Goal: Task Accomplishment & Management: Complete application form

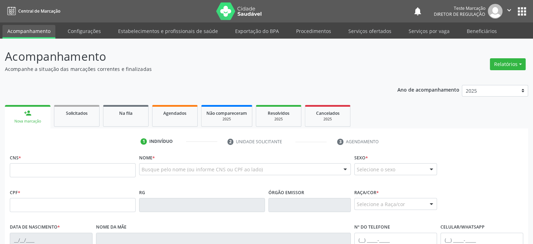
click at [199, 61] on p "Acompanhamento" at bounding box center [188, 57] width 366 height 18
click at [385, 55] on header "Acompanhamento Acompanhe a situação das marcações correntes e finalizadas Relat…" at bounding box center [266, 60] width 523 height 25
click at [386, 55] on header "Acompanhamento Acompanhe a situação das marcações correntes e finalizadas Relat…" at bounding box center [266, 60] width 523 height 25
click at [471, 70] on header "Acompanhamento Acompanhe a situação das marcações correntes e finalizadas Relat…" at bounding box center [266, 60] width 523 height 25
click at [515, 50] on div "Relatórios Acompanhamento Consolidado Agendamentos Procedimentos realizados" at bounding box center [507, 60] width 41 height 25
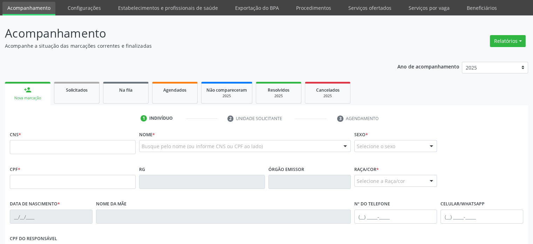
scroll to position [35, 0]
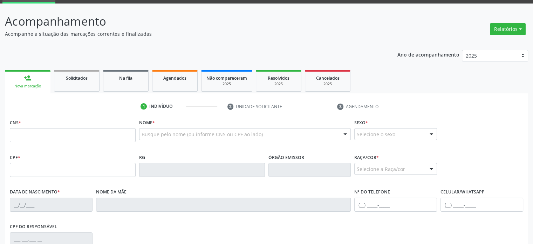
click at [71, 108] on ul "1 Indivíduo 2 Unidade solicitante 3 Agendamento" at bounding box center [266, 107] width 523 height 12
drag, startPoint x: 509, startPoint y: 106, endPoint x: 444, endPoint y: 10, distance: 116.0
click at [509, 103] on ul "1 Indivíduo 2 Unidade solicitante 3 Agendamento" at bounding box center [266, 107] width 523 height 12
drag, startPoint x: 266, startPoint y: 112, endPoint x: 321, endPoint y: 112, distance: 54.3
click at [267, 112] on li "2 Unidade solicitante" at bounding box center [277, 107] width 110 height 12
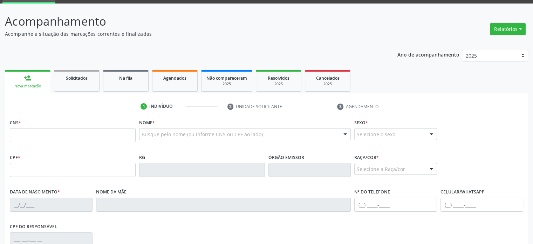
click at [359, 112] on li "3 Agendamento" at bounding box center [365, 107] width 66 height 12
drag, startPoint x: 359, startPoint y: 112, endPoint x: 403, endPoint y: 109, distance: 43.9
click at [362, 110] on li "3 Agendamento" at bounding box center [365, 107] width 66 height 12
click at [415, 109] on ul "1 Indivíduo 2 Unidade solicitante 3 Agendamento" at bounding box center [266, 107] width 523 height 12
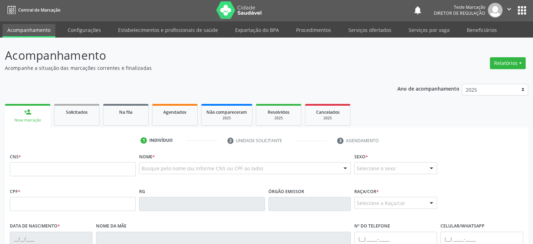
scroll to position [0, 0]
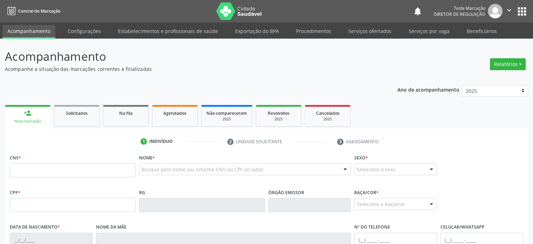
click at [102, 84] on div "Ano de acompanhamento 2025 2024 2023 2022 2021 2020 2019 person_add Nova marcaç…" at bounding box center [266, 227] width 523 height 295
click at [71, 114] on span "Solicitados" at bounding box center [77, 113] width 22 height 6
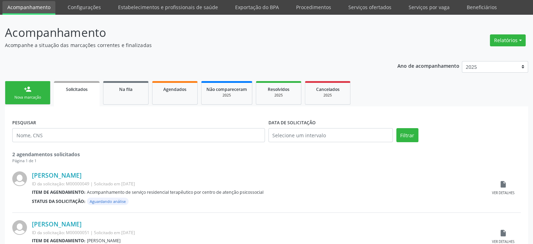
scroll to position [53, 0]
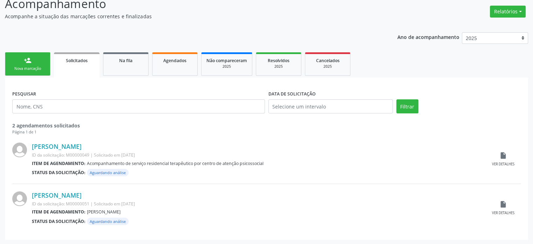
click at [156, 172] on div "Status da solicitação: Aguardando análise" at bounding box center [259, 172] width 454 height 7
click at [102, 172] on span "Aguardando análise" at bounding box center [108, 172] width 42 height 7
drag, startPoint x: 112, startPoint y: 164, endPoint x: 220, endPoint y: 165, distance: 108.3
click at [220, 165] on div "Acompanhamento de serviço residencial terapêutico por centro de atenção psicoss…" at bounding box center [175, 163] width 177 height 6
click at [217, 169] on div "Status da solicitação: Aguardando análise" at bounding box center [259, 172] width 454 height 7
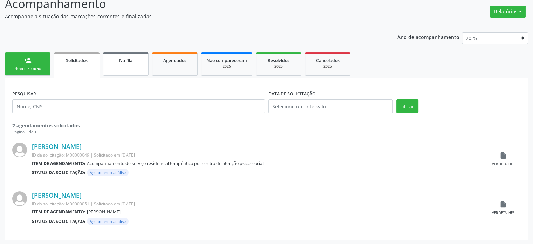
click at [123, 68] on link "Na fila" at bounding box center [126, 63] width 46 height 23
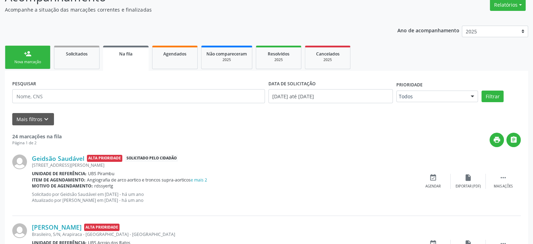
scroll to position [70, 0]
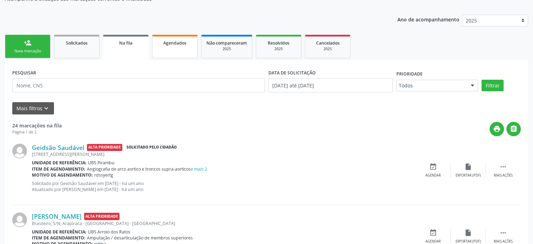
click at [179, 44] on span "Agendados" at bounding box center [174, 43] width 23 height 6
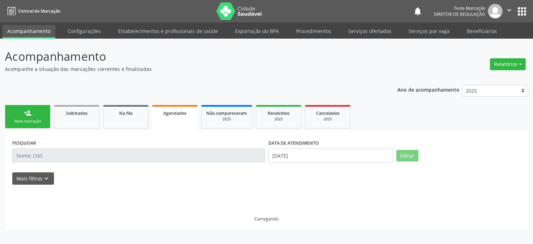
scroll to position [0, 0]
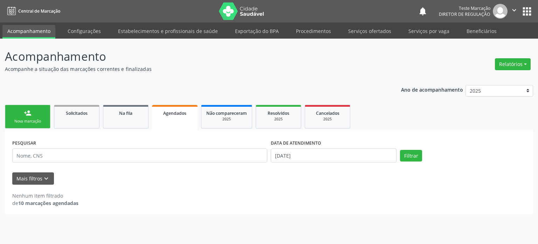
drag, startPoint x: 99, startPoint y: 196, endPoint x: 223, endPoint y: 174, distance: 125.6
click at [100, 194] on div "Nenhum item filtrado de 10 marcações agendadas" at bounding box center [269, 199] width 514 height 15
drag, startPoint x: 47, startPoint y: 204, endPoint x: 29, endPoint y: 204, distance: 17.5
click at [47, 205] on strong "10 marcações agendadas" at bounding box center [48, 202] width 60 height 7
click at [18, 194] on div "Nenhum item filtrado" at bounding box center [45, 195] width 66 height 7
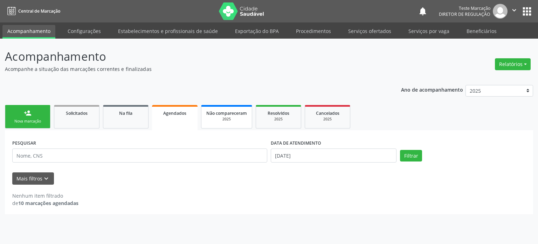
click at [225, 113] on span "Não compareceram" at bounding box center [226, 113] width 41 height 6
click at [275, 120] on div "2025" at bounding box center [277, 118] width 35 height 5
click at [326, 115] on span "Cancelados" at bounding box center [327, 113] width 23 height 6
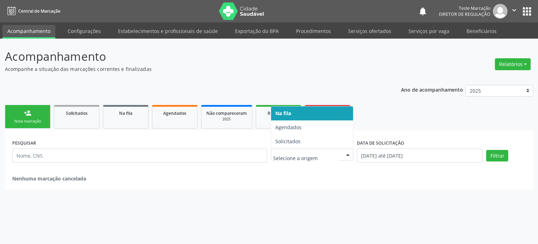
click at [379, 78] on div "Acompanhamento Acompanhe a situação das marcações correntes e finalizadas Relat…" at bounding box center [269, 119] width 528 height 142
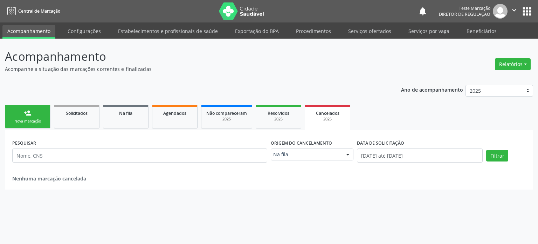
click at [29, 120] on div "Nova marcação" at bounding box center [27, 120] width 35 height 5
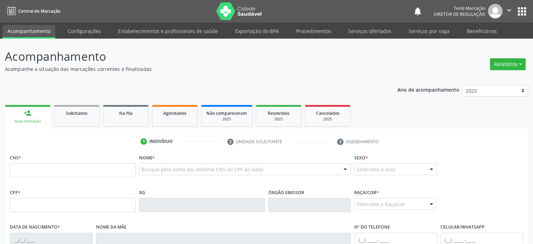
click at [12, 111] on link "person_add Nova marcação" at bounding box center [28, 116] width 46 height 23
click at [71, 175] on input "text" at bounding box center [73, 170] width 126 height 14
type input "4"
type input "843 0691 3272 0003"
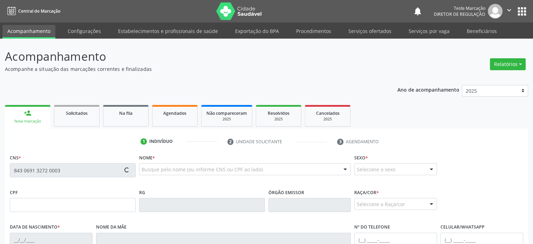
click at [91, 139] on ul "1 Indivíduo 2 Unidade solicitante 3 Agendamento" at bounding box center [266, 142] width 523 height 12
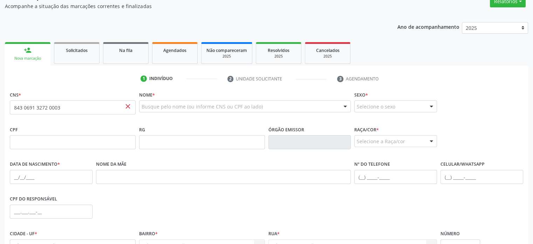
scroll to position [70, 0]
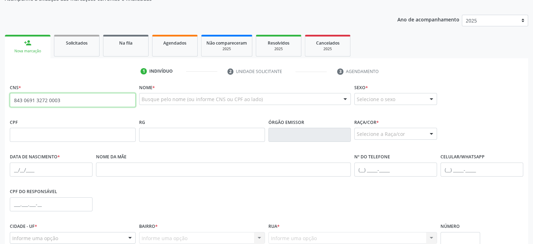
drag, startPoint x: 8, startPoint y: 100, endPoint x: 89, endPoint y: 106, distance: 80.5
click at [89, 106] on input "843 0691 3272 0003" at bounding box center [73, 100] width 126 height 14
drag, startPoint x: 133, startPoint y: 120, endPoint x: 116, endPoint y: 105, distance: 23.3
click at [133, 119] on div "CPF" at bounding box center [73, 129] width 126 height 25
drag, startPoint x: 111, startPoint y: 100, endPoint x: 155, endPoint y: 89, distance: 45.9
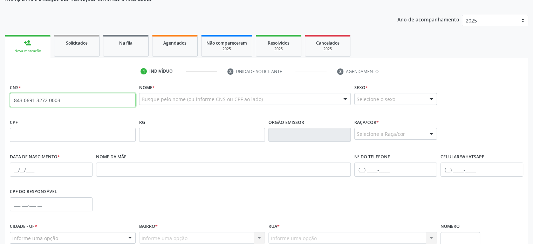
click at [96, 101] on input "843 0691 3272 0003" at bounding box center [73, 100] width 126 height 14
click at [126, 98] on input "843 0691 3272 0003" at bounding box center [73, 100] width 126 height 14
drag, startPoint x: 88, startPoint y: 102, endPoint x: 0, endPoint y: 93, distance: 88.7
click at [0, 93] on div "Acompanhamento Acompanhe a situação das marcações correntes e finalizadas Relat…" at bounding box center [266, 138] width 533 height 341
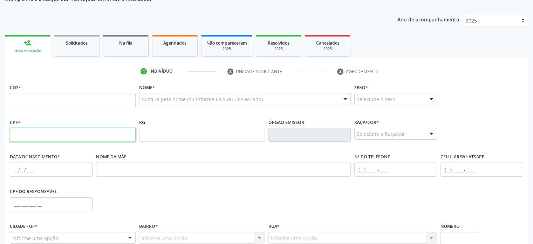
click at [71, 131] on input "text" at bounding box center [73, 135] width 126 height 14
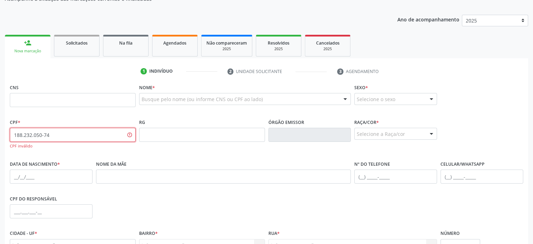
type input "188.232.050-74"
drag, startPoint x: 37, startPoint y: 131, endPoint x: 0, endPoint y: 128, distance: 37.3
click at [0, 128] on div "Acompanhamento Acompanhe a situação das marcações correntes e finalizadas Relat…" at bounding box center [266, 142] width 533 height 348
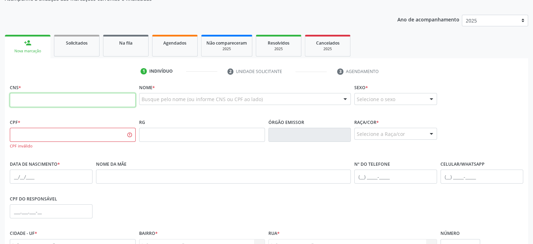
click at [83, 104] on input "text" at bounding box center [73, 100] width 126 height 14
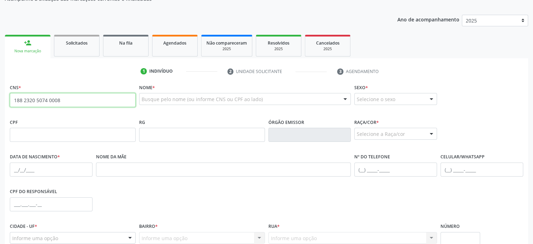
type input "188 2320 5074 0008"
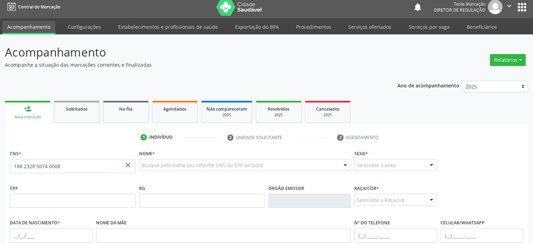
scroll to position [0, 0]
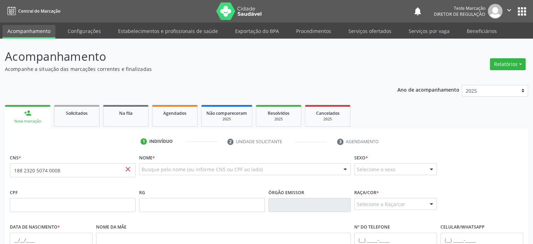
click at [263, 81] on div "Ano de acompanhamento 2025 2024 2023 2022 2021 2020 2019 person_add Nova marcaç…" at bounding box center [266, 227] width 523 height 295
drag, startPoint x: 493, startPoint y: 161, endPoint x: 463, endPoint y: 155, distance: 30.3
click at [492, 160] on div "CNS * 188 2320 5074 0008 close [GEOGRAPHIC_DATA] * Nenhum resultado encontrado …" at bounding box center [266, 169] width 517 height 35
drag, startPoint x: 75, startPoint y: 148, endPoint x: 137, endPoint y: 155, distance: 62.4
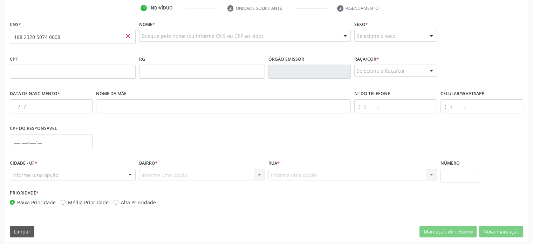
scroll to position [136, 0]
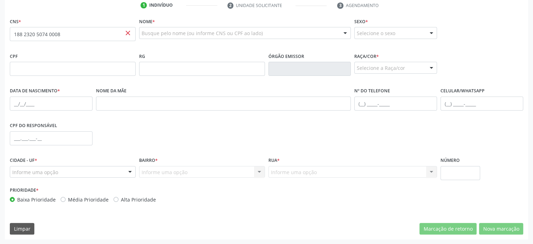
drag, startPoint x: 500, startPoint y: 196, endPoint x: 406, endPoint y: 196, distance: 93.6
click at [498, 196] on div "Prioridade * Baixa Prioridade Média Prioridade Alta Prioridade" at bounding box center [266, 196] width 517 height 23
click at [244, 217] on div "CNS * 188 2320 5074 0008 close [GEOGRAPHIC_DATA] * Busque pelo nome (ou informe…" at bounding box center [266, 127] width 523 height 223
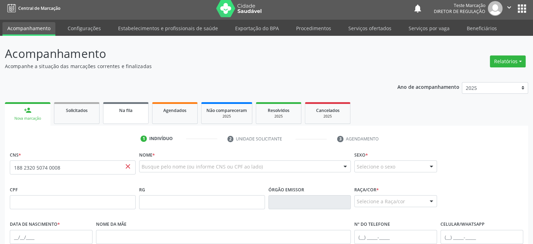
scroll to position [0, 0]
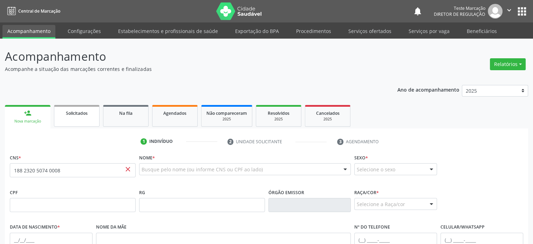
click at [69, 118] on link "Solicitados" at bounding box center [77, 116] width 46 height 22
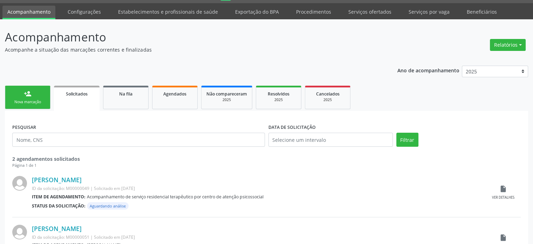
scroll to position [35, 0]
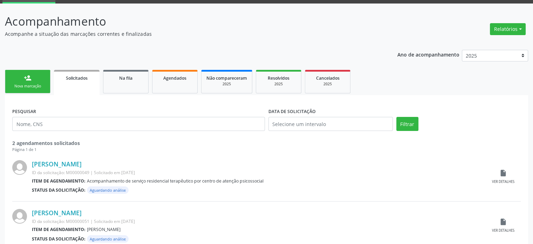
drag, startPoint x: 38, startPoint y: 180, endPoint x: 80, endPoint y: 186, distance: 42.2
click at [39, 180] on b "Item de agendamento:" at bounding box center [59, 181] width 54 height 6
click at [43, 163] on link "[PERSON_NAME]" at bounding box center [57, 164] width 50 height 8
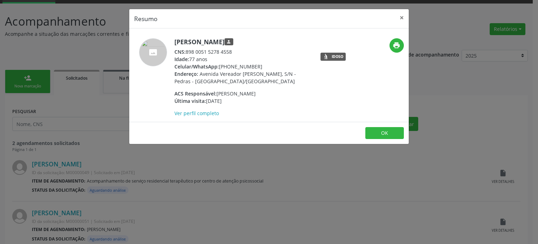
drag, startPoint x: 219, startPoint y: 88, endPoint x: 211, endPoint y: 81, distance: 10.9
click at [214, 84] on div "[PERSON_NAME] person CNS: 898 0051 5278 4558 Idade: 77 anos Celular/WhatsApp: […" at bounding box center [242, 77] width 136 height 78
drag, startPoint x: 187, startPoint y: 51, endPoint x: 261, endPoint y: 49, distance: 73.6
click at [239, 49] on div "CNS: 898 0051 5278 4558" at bounding box center [242, 51] width 136 height 7
copy div "898 0051 5278 4558"
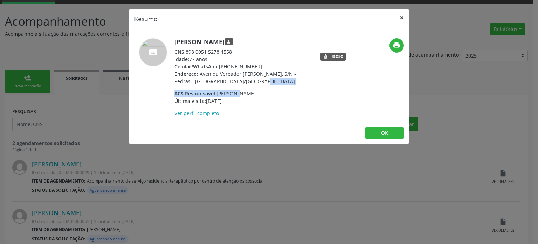
drag, startPoint x: 403, startPoint y: 14, endPoint x: 74, endPoint y: 36, distance: 329.7
click at [402, 14] on button "×" at bounding box center [402, 17] width 14 height 17
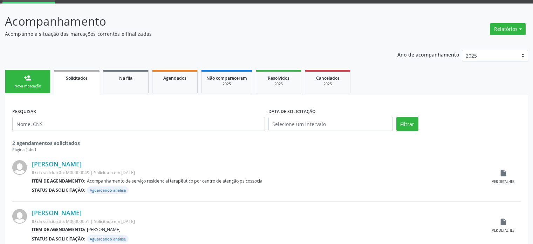
click at [30, 81] on div "person_add" at bounding box center [28, 78] width 8 height 8
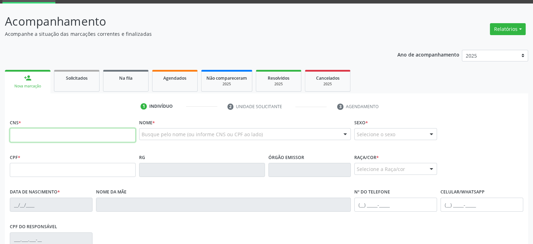
click at [34, 131] on input "text" at bounding box center [73, 135] width 126 height 14
paste input "898 0051 5278 4558"
type input "898 0051 5278 4558"
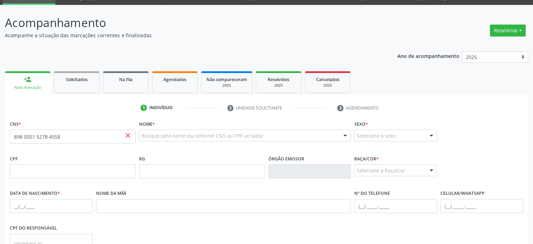
scroll to position [31, 0]
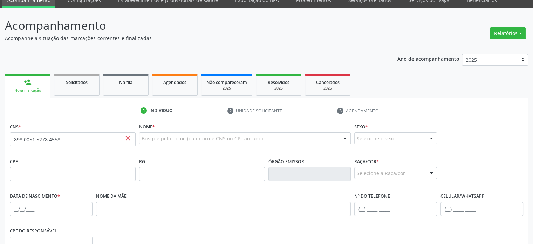
click at [168, 148] on div "Busque pelo nome (ou informe CNS ou CPF ao lado) Nenhum resultado encontrado pa…" at bounding box center [245, 140] width 212 height 17
click at [169, 143] on div "Busque pelo nome (ou informe CNS ou CPF ao lado)" at bounding box center [245, 138] width 212 height 12
type input "aeron"
click at [93, 89] on link "Solicitados" at bounding box center [77, 85] width 46 height 22
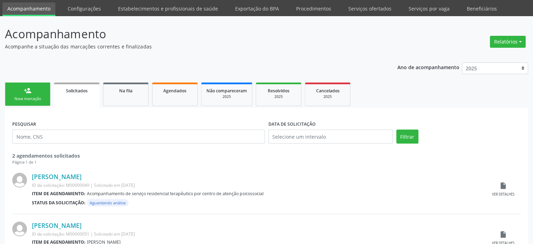
scroll to position [35, 0]
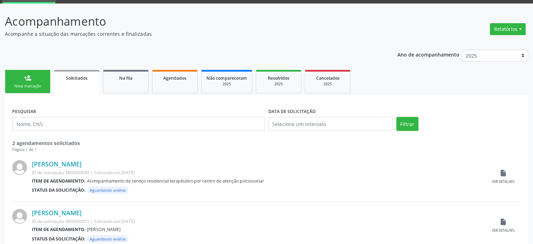
drag, startPoint x: 77, startPoint y: 165, endPoint x: 29, endPoint y: 151, distance: 50.2
click at [23, 159] on div "[PERSON_NAME] ID da solicitação: M00000049 | Solicitado em [DATE] Item de agend…" at bounding box center [266, 176] width 508 height 49
copy div "[PERSON_NAME]"
click at [22, 70] on link "person_add Nova marcação" at bounding box center [28, 81] width 46 height 23
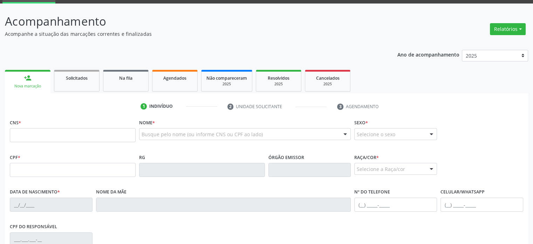
click at [44, 81] on link "person_add Nova marcação" at bounding box center [28, 81] width 46 height 23
click at [88, 132] on input "text" at bounding box center [73, 135] width 126 height 14
paste input "text"
drag, startPoint x: 58, startPoint y: 134, endPoint x: 82, endPoint y: 121, distance: 27.0
click at [64, 126] on div "CNS *" at bounding box center [73, 129] width 126 height 25
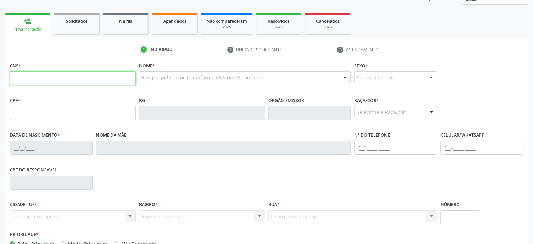
scroll to position [31, 0]
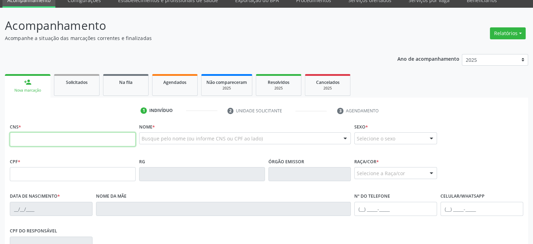
drag, startPoint x: 56, startPoint y: 136, endPoint x: 42, endPoint y: 89, distance: 49.1
click at [56, 135] on input "text" at bounding box center [73, 139] width 126 height 14
type input "188 2320 5074 0008"
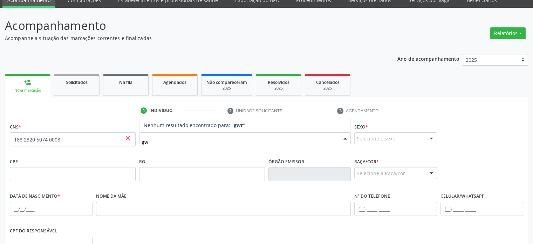
type input "g"
type input "[PERSON_NAME]"
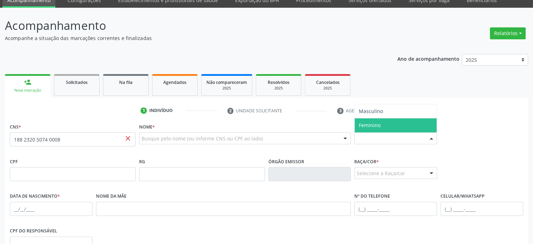
click at [377, 124] on span "Feminino" at bounding box center [370, 125] width 22 height 7
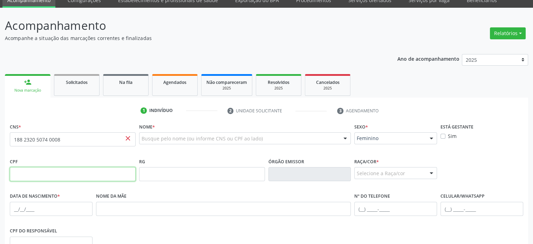
click at [29, 171] on input "text" at bounding box center [73, 174] width 126 height 14
type input "964.585.685-09"
click at [178, 172] on input "text" at bounding box center [202, 174] width 126 height 14
click at [406, 177] on div "Selecione a Raça/cor" at bounding box center [395, 173] width 83 height 12
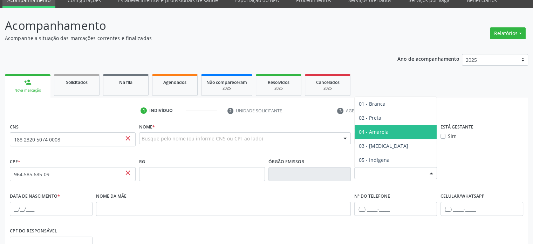
click at [392, 139] on span "03 - [MEDICAL_DATA]" at bounding box center [396, 146] width 82 height 14
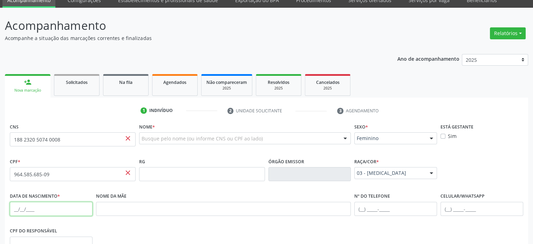
click at [15, 206] on input "text" at bounding box center [51, 208] width 83 height 14
type input "[DATE]"
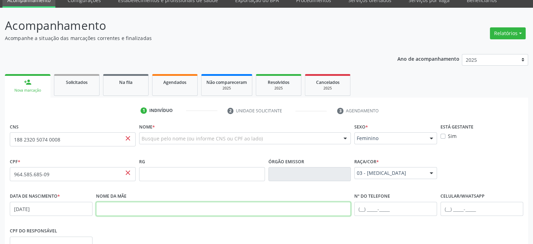
click at [187, 207] on input "text" at bounding box center [223, 208] width 255 height 14
type input "[PERSON_NAME]"
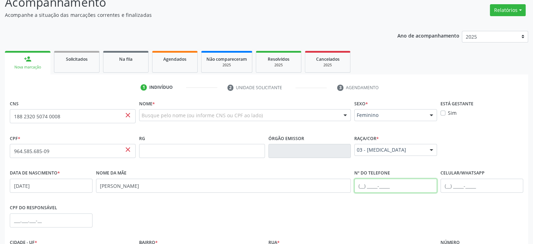
scroll to position [66, 0]
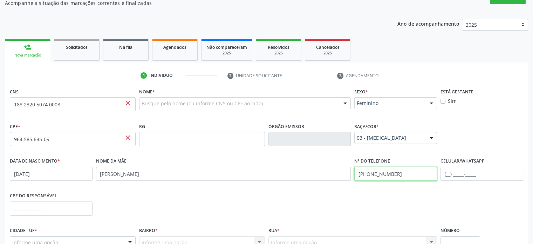
type input "[PHONE_NUMBER]"
click at [391, 201] on div "CPF do responsável" at bounding box center [266, 207] width 517 height 35
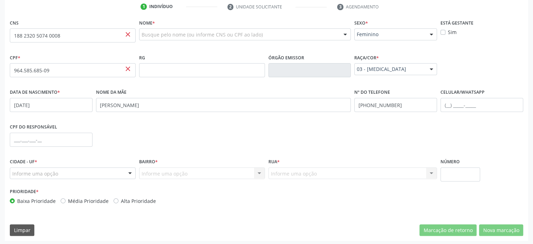
scroll to position [136, 0]
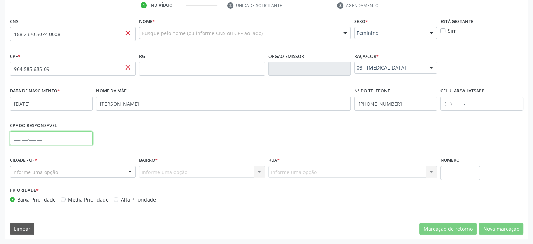
click at [14, 136] on input "text" at bounding box center [51, 138] width 83 height 14
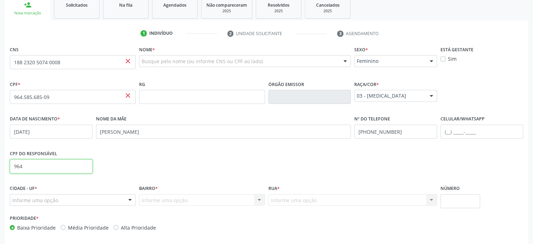
scroll to position [66, 0]
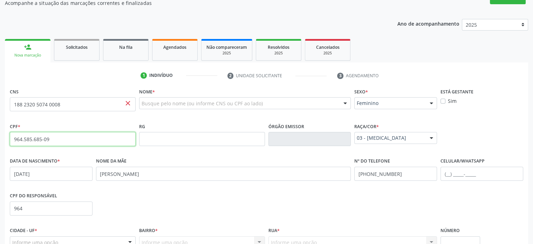
click at [56, 137] on input "964.585.685-09" at bounding box center [73, 139] width 126 height 14
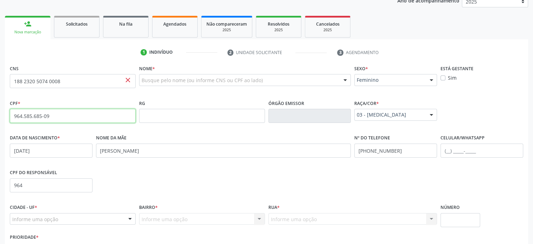
scroll to position [101, 0]
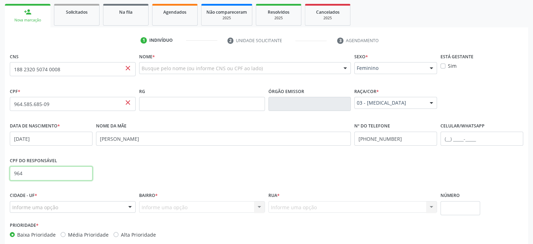
click at [67, 173] on input "964" at bounding box center [51, 173] width 83 height 14
paste input ".585.685-09"
type input "964.585.685-09"
click at [150, 173] on div "CPF do responsável 964.585.685-09" at bounding box center [266, 172] width 517 height 35
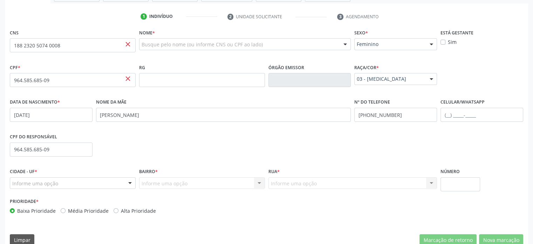
scroll to position [136, 0]
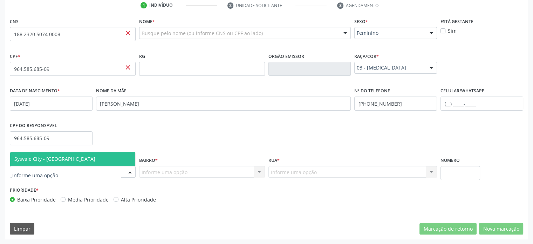
click at [42, 158] on span "Sysvale City - [GEOGRAPHIC_DATA]" at bounding box center [54, 158] width 81 height 7
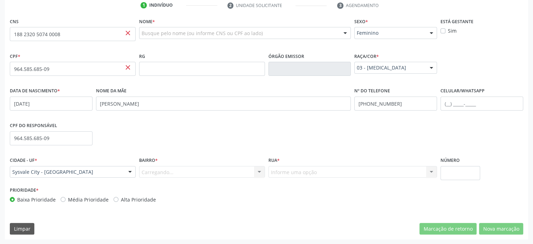
click at [167, 166] on div "Carregando... Nenhum resultado encontrado para: " " Nenhuma opção encontrada. D…" at bounding box center [202, 172] width 126 height 12
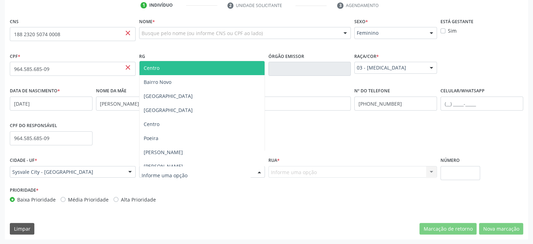
click at [193, 174] on div at bounding box center [202, 172] width 126 height 12
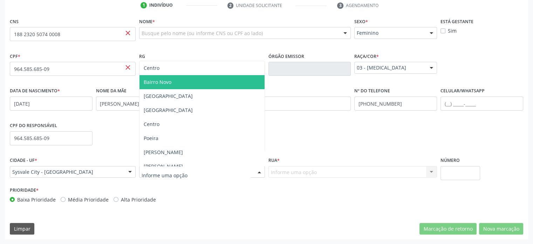
click at [174, 83] on span "Bairro Novo" at bounding box center [201, 82] width 125 height 14
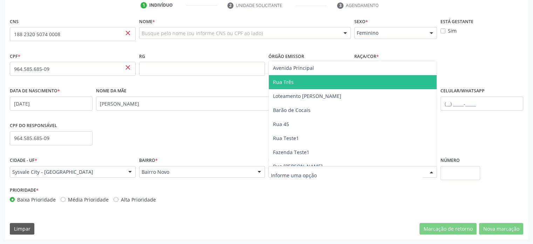
drag, startPoint x: 293, startPoint y: 82, endPoint x: 304, endPoint y: 85, distance: 11.3
click at [293, 81] on span "Rua Três" at bounding box center [353, 82] width 168 height 14
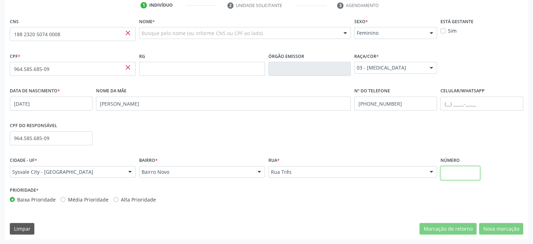
click at [468, 173] on input "text" at bounding box center [460, 173] width 40 height 14
type input "127"
drag, startPoint x: 391, startPoint y: 217, endPoint x: 357, endPoint y: 209, distance: 34.7
click at [357, 209] on div "CNS 188 2320 5074 0008 close [GEOGRAPHIC_DATA] * Busque pelo nome (ou informe C…" at bounding box center [266, 127] width 523 height 223
drag, startPoint x: 328, startPoint y: 218, endPoint x: 404, endPoint y: 218, distance: 76.0
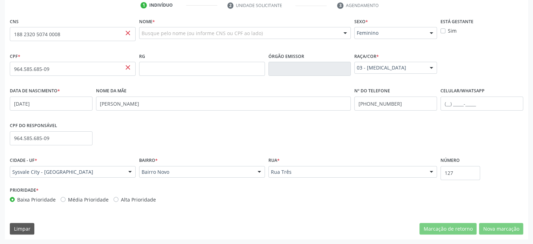
click at [332, 218] on div "CNS 188 2320 5074 0008 close [GEOGRAPHIC_DATA] * Busque pelo nome (ou informe C…" at bounding box center [266, 127] width 523 height 223
click at [316, 137] on div "CPF do responsável 964.585.685-09" at bounding box center [266, 137] width 517 height 35
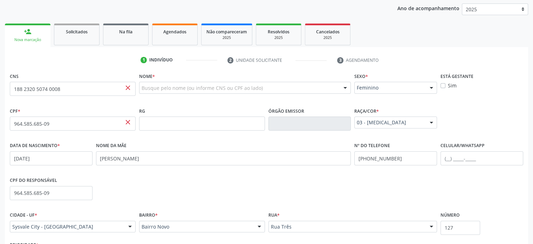
scroll to position [66, 0]
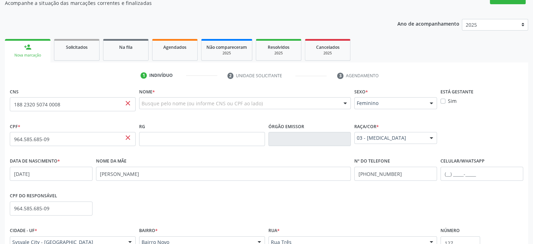
click at [499, 103] on div "Sim" at bounding box center [481, 100] width 83 height 7
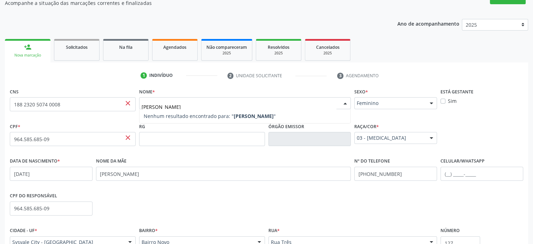
type input "[PERSON_NAME]"
click at [271, 114] on strong "[PERSON_NAME]" at bounding box center [254, 115] width 40 height 7
drag, startPoint x: 262, startPoint y: 118, endPoint x: 247, endPoint y: 119, distance: 15.1
click at [262, 118] on strong "[PERSON_NAME]" at bounding box center [254, 115] width 40 height 7
click at [260, 119] on strong "[PERSON_NAME]" at bounding box center [254, 115] width 40 height 7
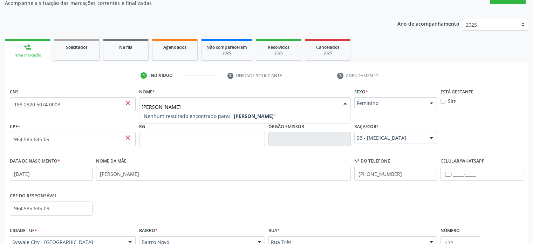
click at [260, 119] on strong "[PERSON_NAME]" at bounding box center [254, 115] width 40 height 7
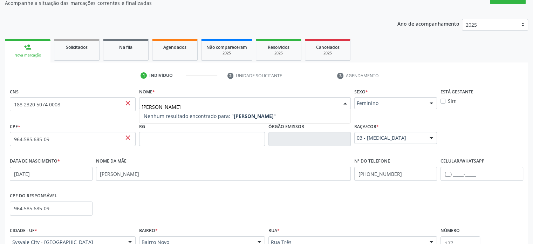
click at [261, 119] on strong "[PERSON_NAME]" at bounding box center [254, 115] width 40 height 7
drag, startPoint x: 261, startPoint y: 119, endPoint x: 368, endPoint y: 118, distance: 107.6
click at [261, 118] on strong "[PERSON_NAME]" at bounding box center [254, 115] width 40 height 7
click at [486, 122] on div "CPF * 964.585.685-09 close RG Órgão emissor Raça/cor * 03 - [MEDICAL_DATA] 01 -…" at bounding box center [266, 138] width 517 height 35
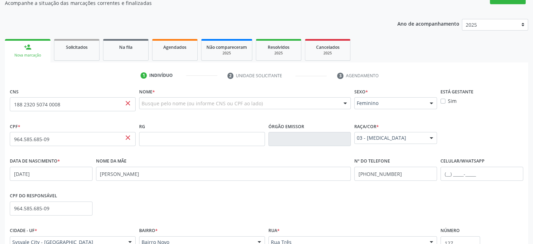
click at [220, 110] on div "Busque pelo nome (ou informe CNS ou CPF ao lado) Nenhum resultado encontrado pa…" at bounding box center [245, 105] width 212 height 17
drag, startPoint x: 290, startPoint y: 81, endPoint x: 292, endPoint y: 89, distance: 7.8
click at [292, 83] on div "1 Indivíduo 2 Unidade solicitante 3 Agendamento CNS 188 2320 5074 0008 close [G…" at bounding box center [266, 189] width 523 height 239
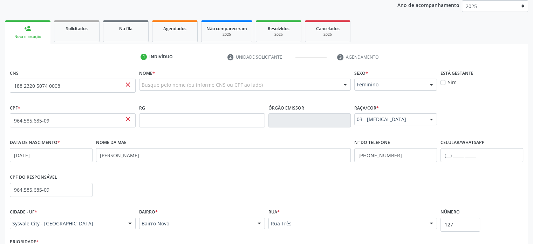
scroll to position [101, 0]
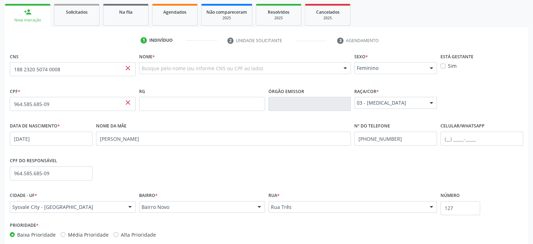
click at [194, 165] on div "CPF do responsável 964.585.685-09" at bounding box center [266, 172] width 517 height 35
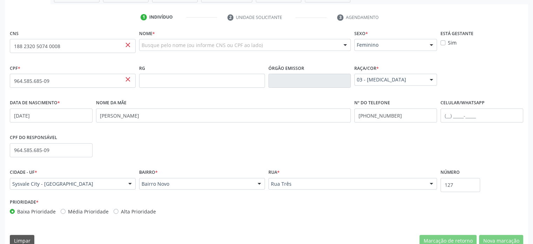
scroll to position [136, 0]
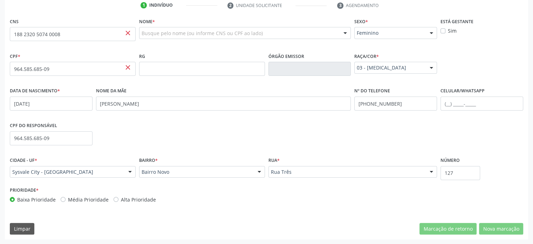
click at [91, 199] on label "Média Prioridade" at bounding box center [88, 199] width 41 height 7
click at [66, 199] on input "Média Prioridade" at bounding box center [63, 199] width 5 height 6
radio input "true"
click at [149, 200] on label "Alta Prioridade" at bounding box center [138, 199] width 35 height 7
click at [118, 200] on input "Alta Prioridade" at bounding box center [116, 199] width 5 height 6
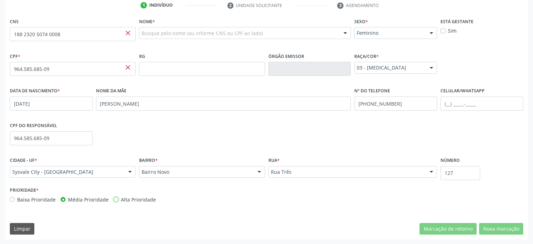
radio input "true"
drag, startPoint x: 521, startPoint y: 192, endPoint x: 495, endPoint y: 161, distance: 40.3
click at [520, 190] on div "Prioridade * Baixa Prioridade Média Prioridade Alta Prioridade" at bounding box center [266, 196] width 517 height 23
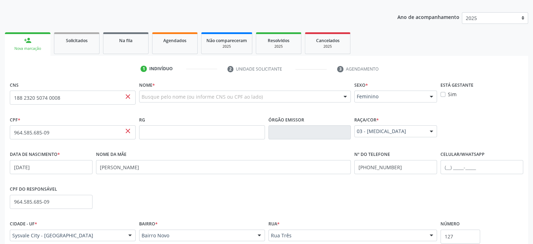
scroll to position [31, 0]
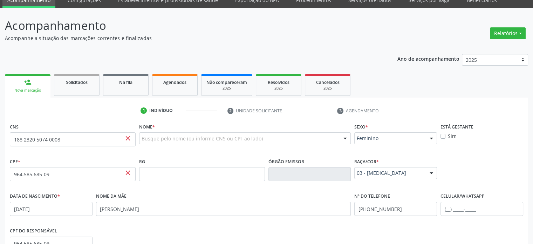
click at [501, 109] on ul "1 Indivíduo 2 Unidade solicitante 3 Agendamento" at bounding box center [266, 111] width 523 height 12
drag, startPoint x: 189, startPoint y: 120, endPoint x: 182, endPoint y: 119, distance: 7.1
click at [189, 120] on div "1 Indivíduo 2 Unidade solicitante 3 Agendamento CNS 188 2320 5074 0008 close [G…" at bounding box center [266, 224] width 523 height 239
click at [154, 126] on span "Digite o nome" at bounding box center [160, 125] width 33 height 7
click at [373, 152] on div "Sexo * Feminino Masculino Feminino Nenhum resultado encontrado para: " " Não há…" at bounding box center [395, 138] width 86 height 35
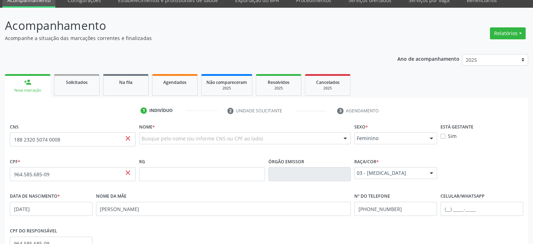
click at [112, 123] on div "CNS 188 2320 5074 0008 close" at bounding box center [73, 133] width 126 height 25
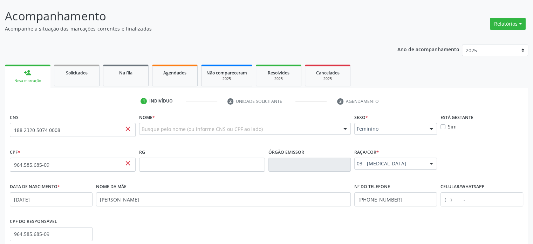
scroll to position [66, 0]
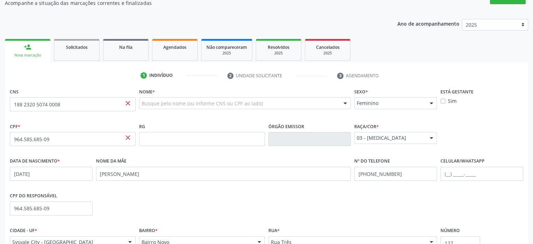
click at [272, 157] on div "Nome da mãe [PERSON_NAME]" at bounding box center [223, 168] width 255 height 25
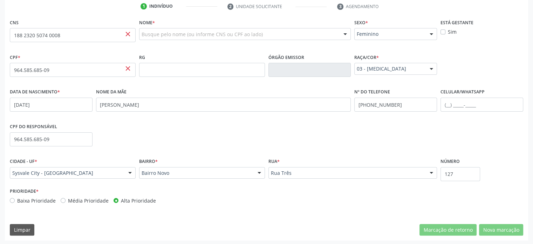
scroll to position [136, 0]
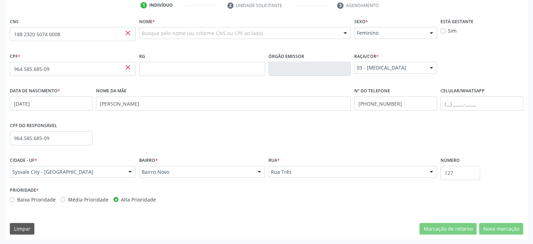
click at [196, 139] on div "CPF do responsável 964.585.685-09" at bounding box center [266, 137] width 517 height 35
drag, startPoint x: 192, startPoint y: 129, endPoint x: 61, endPoint y: 180, distance: 141.0
click at [183, 130] on div "CPF do responsável 964.585.685-09" at bounding box center [266, 137] width 517 height 35
click at [33, 197] on label "Baixa Prioridade" at bounding box center [36, 199] width 39 height 7
click at [15, 197] on input "Baixa Prioridade" at bounding box center [12, 199] width 5 height 6
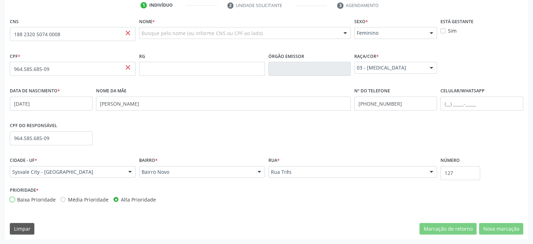
radio input "true"
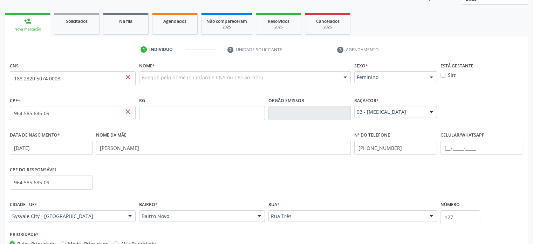
scroll to position [31, 0]
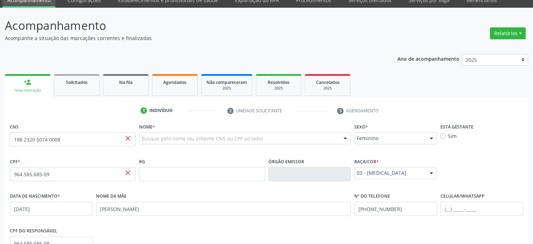
click at [490, 162] on div "CPF * 964.585.685-09 close RG Órgão emissor Raça/cor * 03 - [MEDICAL_DATA] 01 -…" at bounding box center [266, 173] width 517 height 35
drag, startPoint x: 273, startPoint y: 116, endPoint x: 375, endPoint y: 171, distance: 116.0
click at [282, 119] on div "1 Indivíduo 2 Unidade solicitante 3 Agendamento CNS 188 2320 5074 0008 close [G…" at bounding box center [266, 224] width 523 height 239
click at [301, 143] on div at bounding box center [245, 138] width 212 height 12
type input "g"
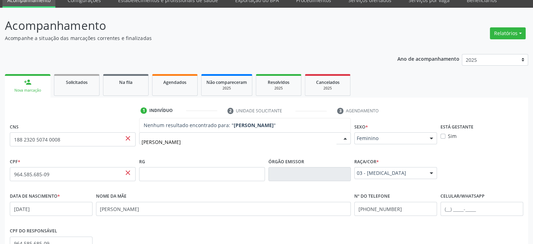
type input "Geralda"
drag, startPoint x: 119, startPoint y: 59, endPoint x: 103, endPoint y: 64, distance: 16.4
click at [118, 59] on div "Ano de acompanhamento 2025 2024 2023 2022 2021 2020 2019 person_add Nova marcaç…" at bounding box center [266, 196] width 523 height 295
click at [77, 75] on link "Solicitados" at bounding box center [77, 85] width 46 height 22
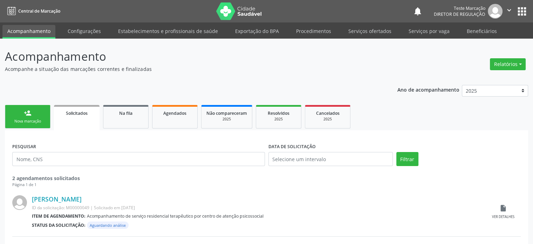
drag, startPoint x: 88, startPoint y: 141, endPoint x: 69, endPoint y: 157, distance: 24.9
click at [88, 141] on div "PESQUISAR" at bounding box center [139, 156] width 256 height 30
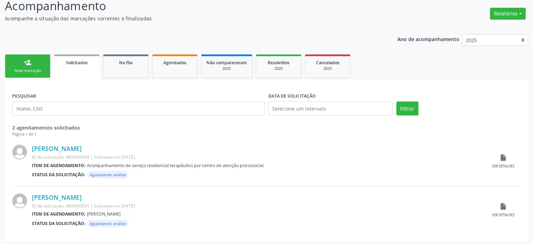
scroll to position [53, 0]
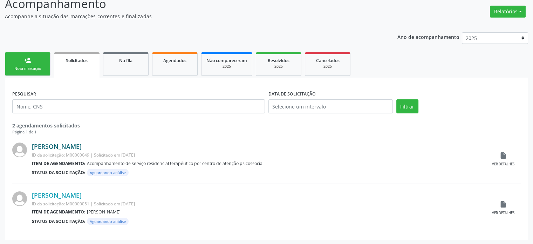
click at [72, 147] on link "[PERSON_NAME]" at bounding box center [57, 146] width 50 height 8
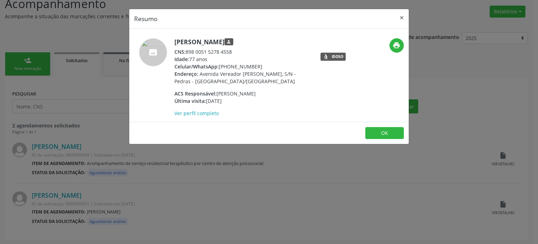
drag, startPoint x: 189, startPoint y: 43, endPoint x: 283, endPoint y: 36, distance: 94.5
click at [283, 36] on div "[PERSON_NAME] person CNS: 898 0051 5278 4558 Idade: 77 anos Celular/WhatsApp: […" at bounding box center [269, 74] width 280 height 93
click at [286, 42] on h5 "[PERSON_NAME] person" at bounding box center [242, 41] width 136 height 7
drag, startPoint x: 286, startPoint y: 42, endPoint x: 175, endPoint y: 39, distance: 110.8
click at [175, 39] on h5 "[PERSON_NAME] person" at bounding box center [242, 41] width 136 height 7
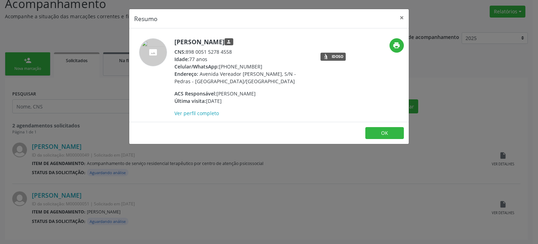
copy h5 "[PERSON_NAME]"
click at [385, 129] on button "OK" at bounding box center [384, 133] width 39 height 12
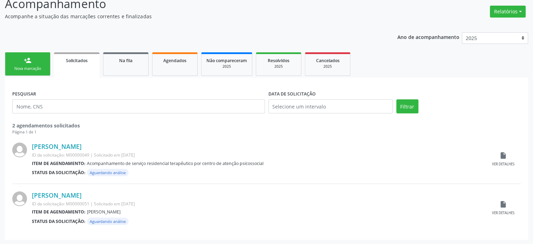
click at [29, 69] on div "Nova marcação" at bounding box center [27, 68] width 35 height 5
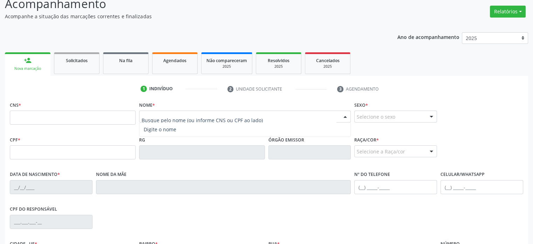
paste input "[PERSON_NAME]"
type input "[PERSON_NAME]"
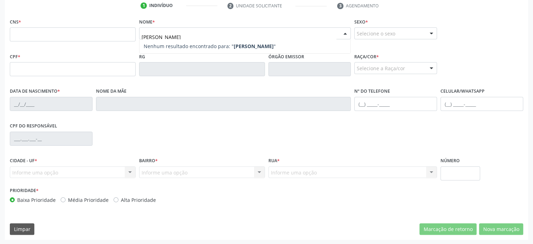
scroll to position [136, 0]
type input "[PERSON_NAME]"
click at [354, 136] on div "CPF do responsável" at bounding box center [266, 137] width 517 height 35
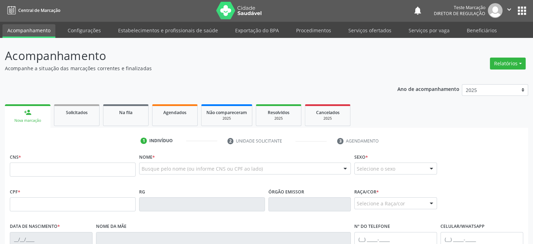
scroll to position [0, 0]
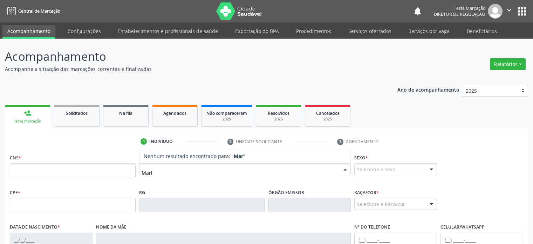
type input "[PERSON_NAME]"
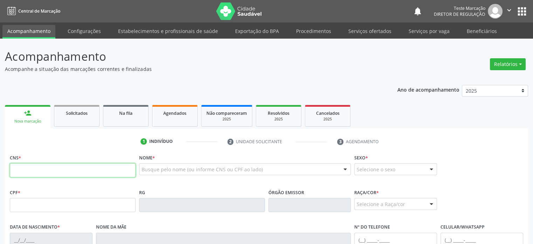
click at [36, 167] on input "text" at bounding box center [73, 170] width 126 height 14
click at [242, 186] on div "Nome * Busque pelo nome (ou informe CNS ou CPF ao lado) Nenhum resultado encont…" at bounding box center [244, 169] width 215 height 35
drag, startPoint x: 246, startPoint y: 185, endPoint x: 224, endPoint y: 186, distance: 22.1
click at [247, 184] on div "Nome * Busque pelo nome (ou informe CNS ou CPF ao lado) Nenhum resultado encont…" at bounding box center [244, 169] width 215 height 35
click at [151, 177] on div "Busque pelo nome (ou informe CNS ou CPF ao lado) Nenhum resultado encontrado pa…" at bounding box center [245, 171] width 212 height 17
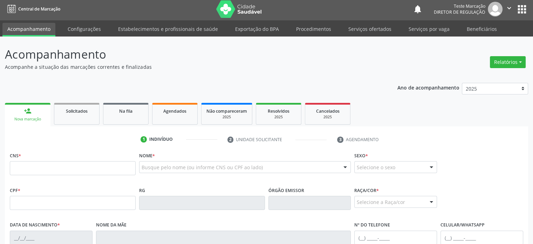
scroll to position [35, 0]
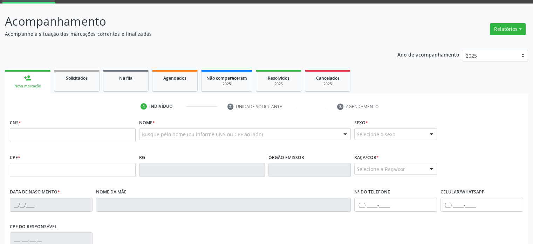
drag, startPoint x: 490, startPoint y: 136, endPoint x: 452, endPoint y: 137, distance: 38.6
click at [477, 136] on div "CNS * Nome * Busque pelo nome (ou informe CNS ou CPF ao lado) Nenhum resultado …" at bounding box center [266, 134] width 517 height 35
click at [76, 137] on input "text" at bounding box center [73, 135] width 126 height 14
paste input "text"
click at [83, 77] on span "Solicitados" at bounding box center [77, 78] width 22 height 6
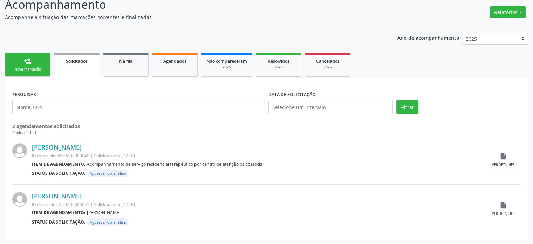
scroll to position [53, 0]
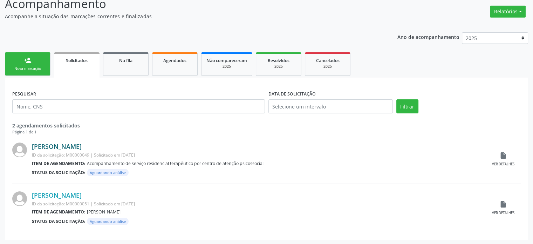
click at [75, 144] on link "[PERSON_NAME]" at bounding box center [57, 146] width 50 height 8
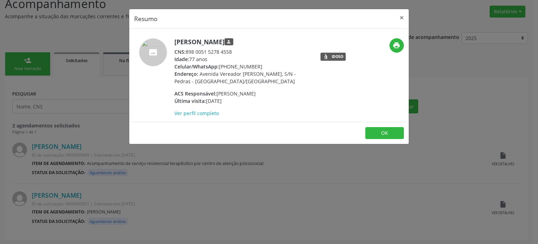
drag, startPoint x: 188, startPoint y: 50, endPoint x: 231, endPoint y: 50, distance: 43.1
click at [231, 50] on div "CNS: 898 0051 5278 4558" at bounding box center [242, 51] width 136 height 7
click at [254, 44] on h5 "[PERSON_NAME] person" at bounding box center [242, 41] width 136 height 7
drag, startPoint x: 199, startPoint y: 52, endPoint x: 185, endPoint y: 50, distance: 13.7
click at [188, 52] on div "CNS: 898 0051 5278 4558" at bounding box center [242, 51] width 136 height 7
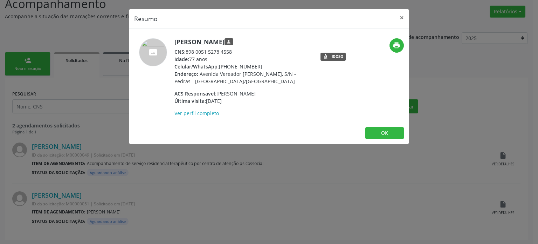
click at [185, 50] on span "CNS:" at bounding box center [179, 51] width 11 height 7
drag, startPoint x: 189, startPoint y: 50, endPoint x: 223, endPoint y: 53, distance: 34.1
click at [223, 53] on div "CNS: 898 0051 5278 4558" at bounding box center [242, 51] width 136 height 7
drag, startPoint x: 226, startPoint y: 53, endPoint x: 247, endPoint y: 53, distance: 21.0
click at [237, 53] on div "CNS: 898 0051 5278 4558" at bounding box center [242, 51] width 136 height 7
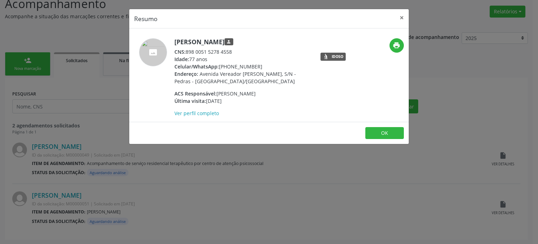
click at [219, 53] on div "CNS: 898 0051 5278 4558" at bounding box center [242, 51] width 136 height 7
drag, startPoint x: 219, startPoint y: 53, endPoint x: 229, endPoint y: 52, distance: 10.2
click at [221, 53] on div "CNS: 898 0051 5278 4558" at bounding box center [242, 51] width 136 height 7
click at [234, 52] on div "CNS: 898 0051 5278 4558" at bounding box center [242, 51] width 136 height 7
click at [234, 53] on div "CNS: 898 0051 5278 4558" at bounding box center [242, 51] width 136 height 7
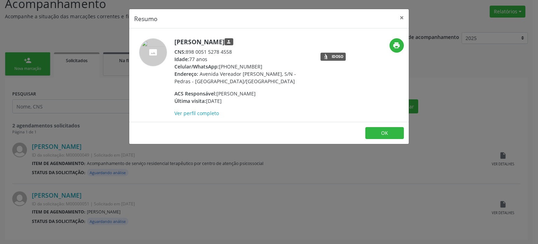
drag, startPoint x: 224, startPoint y: 53, endPoint x: 192, endPoint y: 49, distance: 31.7
click at [190, 50] on div "CNS: 898 0051 5278 4558" at bounding box center [242, 51] width 136 height 7
copy div "98 0051 5278 4558"
drag, startPoint x: 381, startPoint y: 136, endPoint x: 255, endPoint y: 105, distance: 129.5
click at [381, 135] on button "OK" at bounding box center [384, 133] width 39 height 12
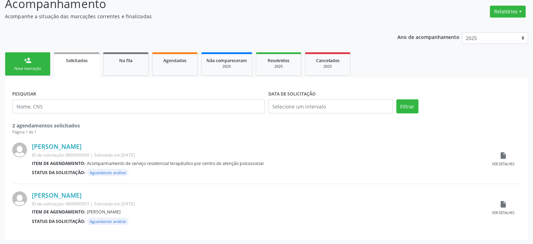
click at [27, 60] on div "person_add" at bounding box center [28, 60] width 8 height 8
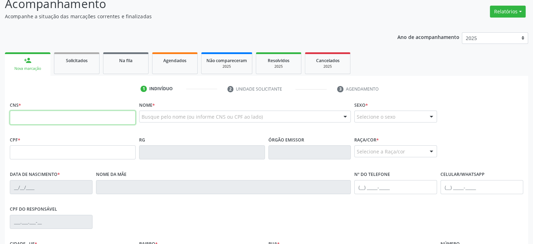
click at [30, 112] on input "text" at bounding box center [73, 117] width 126 height 14
paste input "980 0515 2784 558"
type input "980 0515 2784 558"
drag, startPoint x: 139, startPoint y: 131, endPoint x: 165, endPoint y: 131, distance: 26.6
click at [142, 130] on div "Nome * Busque pelo nome (ou informe CNS ou CPF ao lado) Nenhum resultado encont…" at bounding box center [244, 117] width 215 height 35
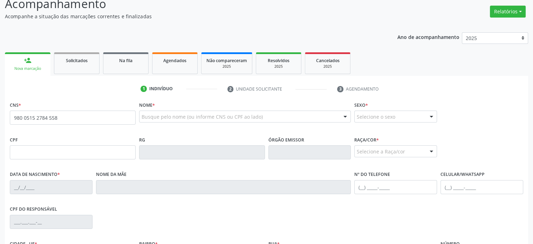
drag, startPoint x: 467, startPoint y: 132, endPoint x: 453, endPoint y: 129, distance: 14.7
click at [468, 132] on div "CNS * 980 0515 2784 558 Nome * Busque pelo nome (ou informe CNS ou CPF ao lado)…" at bounding box center [266, 117] width 517 height 35
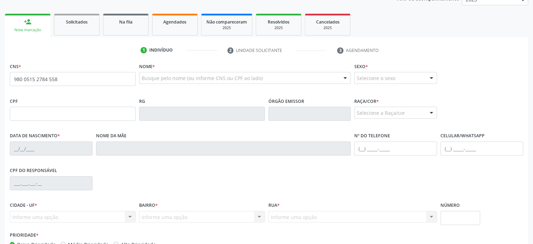
scroll to position [136, 0]
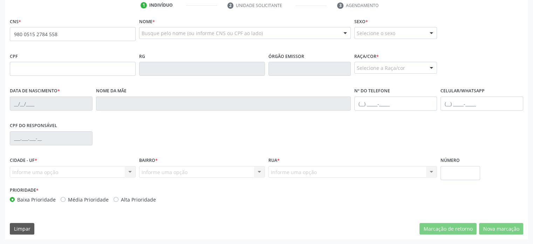
click at [296, 46] on div "Nome * Busque pelo nome (ou informe CNS ou CPF ao lado) Nenhum resultado encont…" at bounding box center [244, 33] width 215 height 35
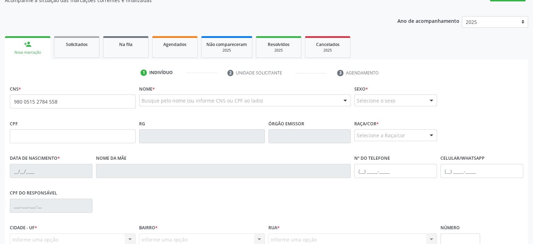
scroll to position [66, 0]
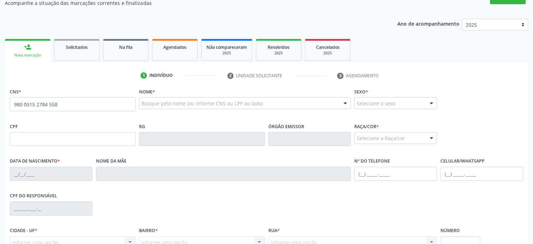
drag, startPoint x: 396, startPoint y: 107, endPoint x: 403, endPoint y: 105, distance: 6.9
click at [399, 105] on div "Selecione o sexo" at bounding box center [395, 103] width 83 height 12
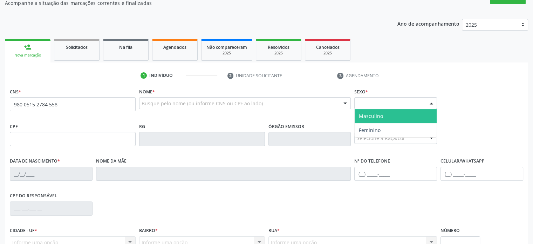
click at [382, 117] on span "Masculino" at bounding box center [371, 115] width 24 height 7
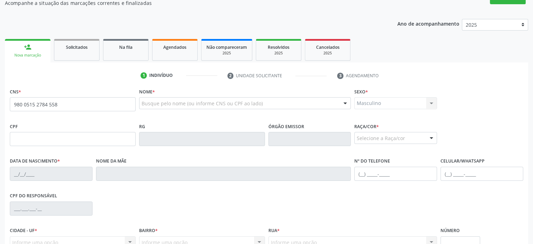
click at [471, 102] on div "CNS * 980 0515 2784 558 Nome * Busque pelo nome (ou informe CNS ou CPF ao lado)…" at bounding box center [266, 103] width 517 height 35
click at [433, 135] on div at bounding box center [431, 138] width 11 height 12
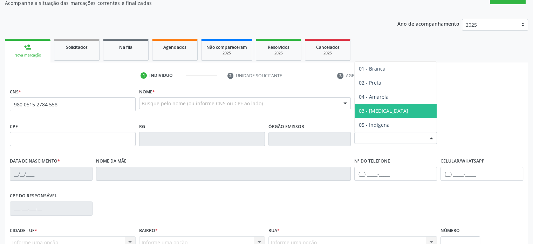
click at [391, 109] on span "03 - [MEDICAL_DATA]" at bounding box center [396, 111] width 82 height 14
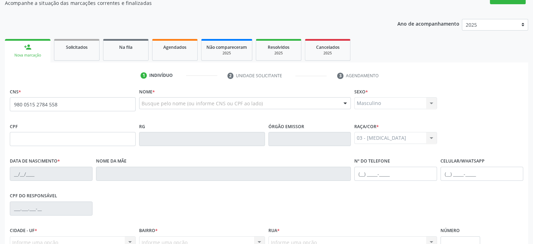
click at [476, 120] on div "CNS * 980 0515 2784 558 Nome * Busque pelo nome (ou informe CNS ou CPF ao lado)…" at bounding box center [266, 103] width 517 height 35
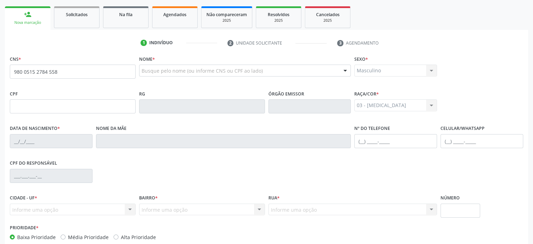
scroll to position [136, 0]
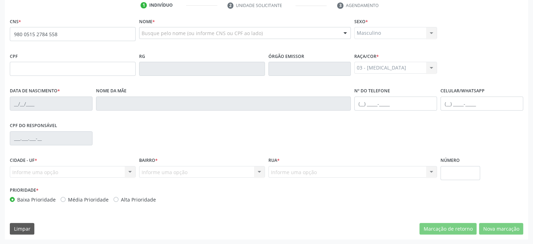
click at [242, 123] on div "CPF do responsável" at bounding box center [266, 137] width 517 height 35
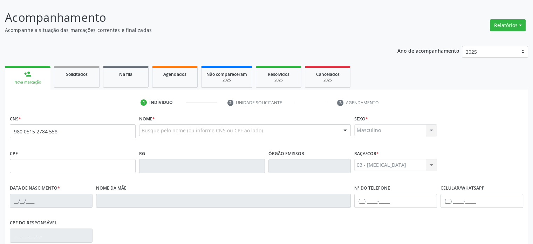
scroll to position [0, 0]
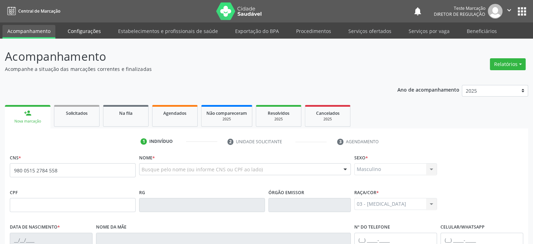
click at [85, 27] on link "Configurações" at bounding box center [84, 31] width 43 height 12
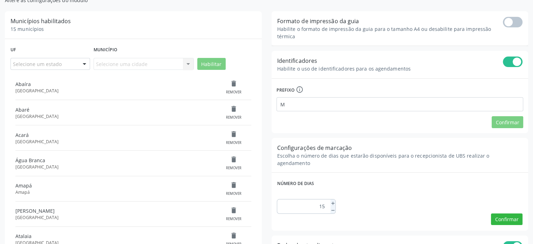
scroll to position [70, 0]
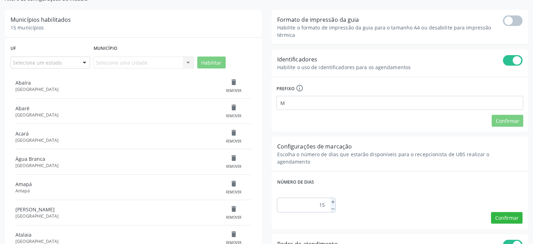
click at [80, 29] on div "Municípios habilitados 15 municípios" at bounding box center [133, 23] width 257 height 27
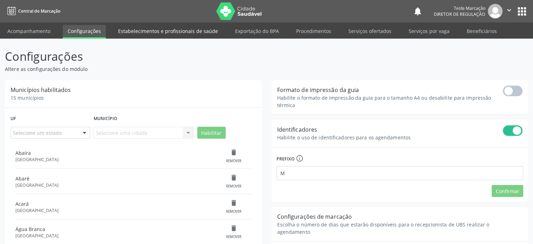
click at [142, 31] on link "Estabelecimentos e profissionais de saúde" at bounding box center [168, 31] width 110 height 12
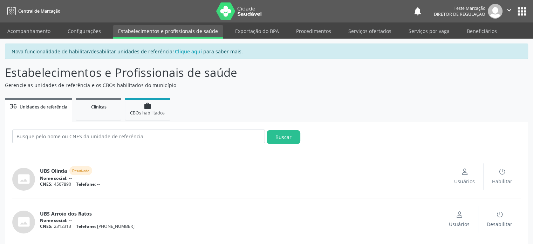
click at [204, 108] on ul "36 Unidades de referência Clínicas work CBOs habilitados" at bounding box center [266, 109] width 523 height 26
click at [269, 33] on link "Exportação do BPA" at bounding box center [257, 31] width 54 height 12
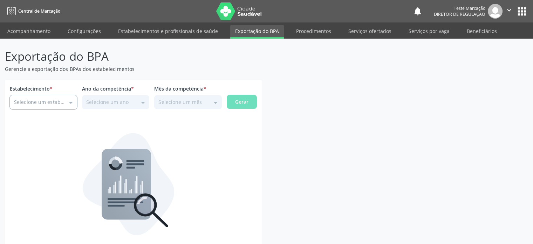
click at [60, 105] on input "Estabelecimento *" at bounding box center [43, 102] width 67 height 14
click at [314, 39] on div "Exportação do BPA Gerencie a exportação dos BPAs dos estabelecimentos Estabelec…" at bounding box center [266, 173] width 533 height 269
click at [317, 31] on link "Procedimentos" at bounding box center [313, 31] width 45 height 12
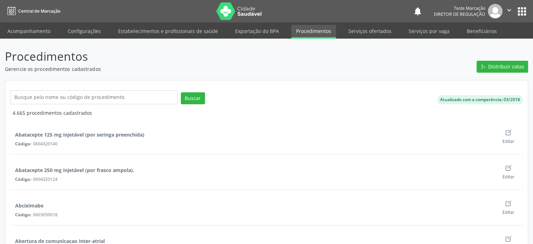
click at [97, 144] on div "Código: 0604320140" at bounding box center [254, 144] width 479 height 6
drag, startPoint x: 248, startPoint y: 138, endPoint x: 231, endPoint y: 131, distance: 18.3
click at [247, 137] on div "Abatacepte 125 mg injetável (por seringa preenchida) Código: 0604320140" at bounding box center [252, 136] width 484 height 21
click at [137, 68] on p "Gerencie os procedimentos cadastrados" at bounding box center [188, 68] width 366 height 7
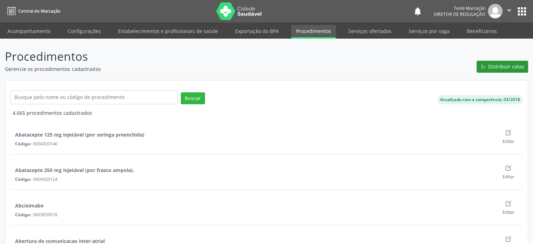
drag, startPoint x: 490, startPoint y: 79, endPoint x: 503, endPoint y: 71, distance: 15.2
click at [507, 68] on span "Distribuir cotas" at bounding box center [506, 66] width 36 height 7
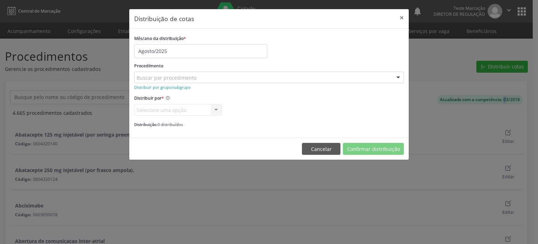
click at [292, 77] on div "Buscar por procedimento" at bounding box center [269, 77] width 270 height 12
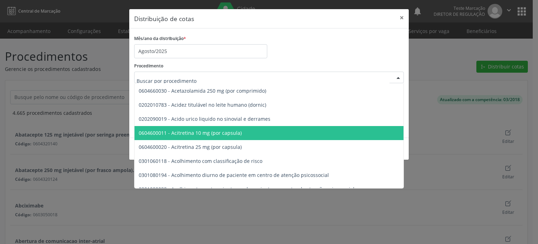
scroll to position [140, 0]
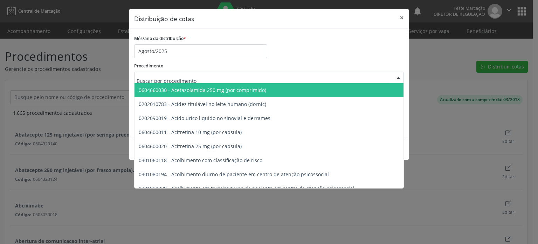
click at [326, 47] on div "Mês/ano da distribuição * Agosto/2025" at bounding box center [268, 45] width 273 height 25
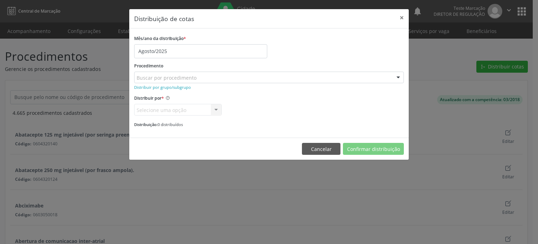
click at [192, 110] on div "Selecione uma opção Vagas Valor Nenhum resultado encontrado para: " " Não há ne…" at bounding box center [178, 110] width 88 height 12
click at [215, 78] on div "Buscar por procedimento" at bounding box center [269, 77] width 270 height 12
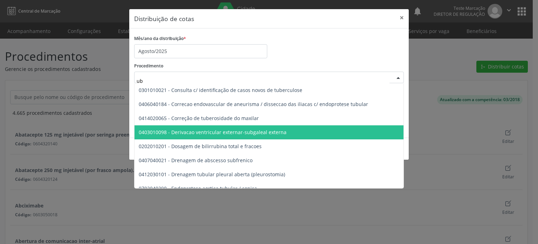
type input "ubs"
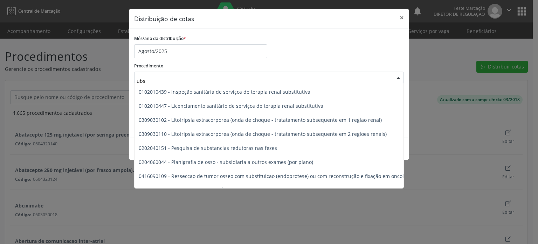
scroll to position [0, 0]
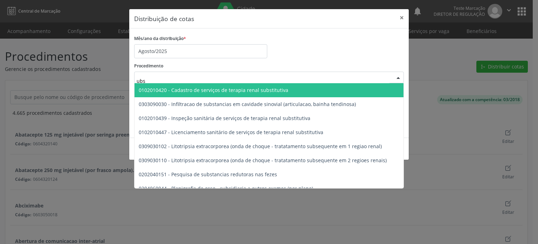
click at [294, 90] on span "0102010420 - Cadastro de serviços de terapia renal substitutiva" at bounding box center [313, 90] width 356 height 14
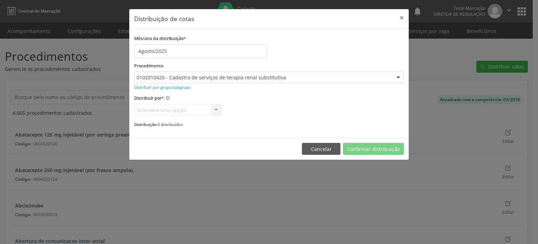
drag, startPoint x: 304, startPoint y: 48, endPoint x: 218, endPoint y: 85, distance: 94.2
click at [299, 53] on div "Mês/ano da distribuição * Agosto/2025" at bounding box center [268, 45] width 273 height 25
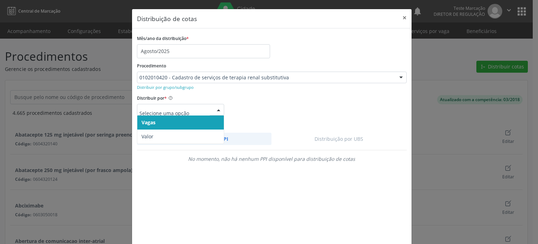
click at [217, 109] on div at bounding box center [218, 110] width 11 height 12
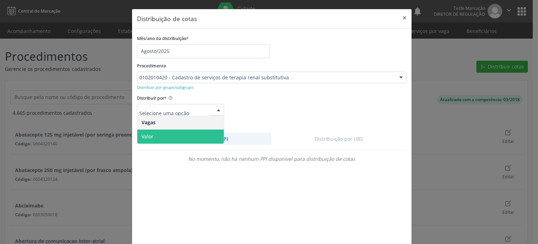
drag, startPoint x: 194, startPoint y: 142, endPoint x: 239, endPoint y: 118, distance: 49.8
click at [198, 140] on span "Valor" at bounding box center [180, 136] width 87 height 14
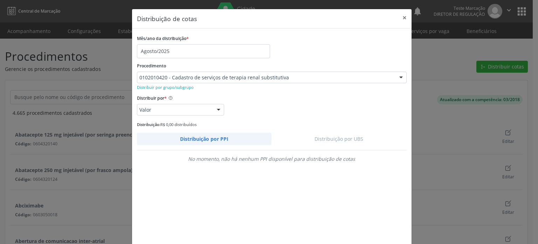
click at [276, 106] on div "Distribuir por * Valor Vagas Valor Nenhum resultado encontrado para: " " Não há…" at bounding box center [271, 104] width 273 height 22
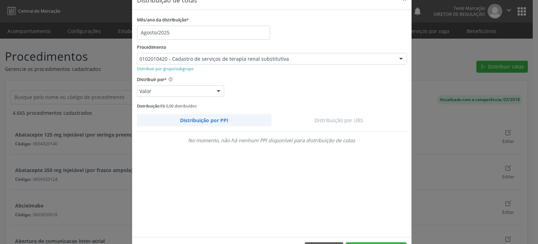
scroll to position [35, 0]
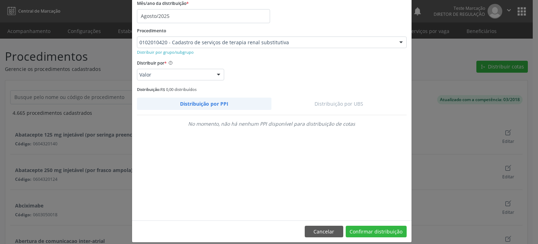
click at [303, 87] on div "Distribuição: R$ 0,00 distribuídos" at bounding box center [272, 88] width 270 height 7
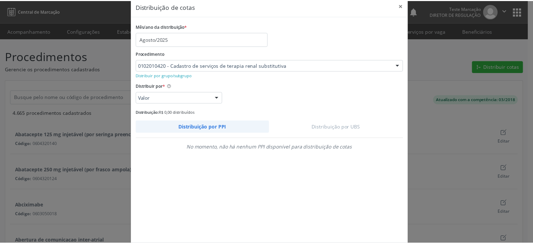
scroll to position [0, 0]
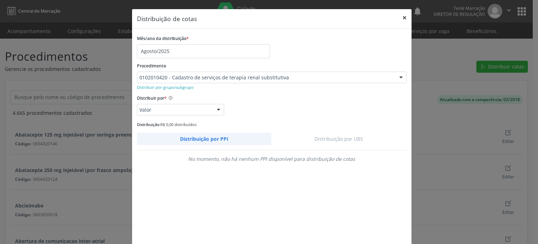
click at [401, 16] on button "×" at bounding box center [405, 17] width 14 height 17
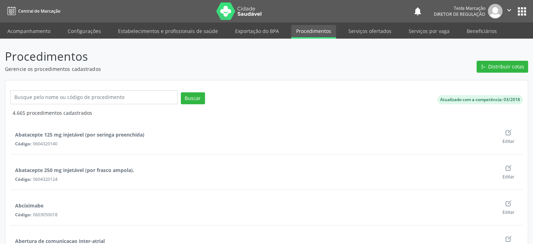
click at [464, 55] on header "Procedimentos Gerencie os procedimentos cadastrados Distribuir cotas" at bounding box center [266, 60] width 523 height 25
click at [349, 30] on link "Serviços ofertados" at bounding box center [369, 31] width 53 height 12
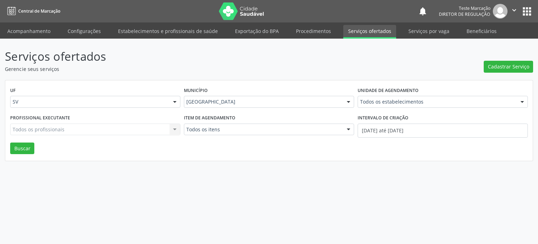
drag, startPoint x: 148, startPoint y: 162, endPoint x: 377, endPoint y: 106, distance: 235.2
click at [153, 159] on div "Serviços ofertados Gerencie seus serviços Cadastrar Serviço UF SV Todas as UFs …" at bounding box center [269, 141] width 538 height 205
drag, startPoint x: 362, startPoint y: 156, endPoint x: 393, endPoint y: 109, distance: 56.9
click at [367, 155] on div "UF SV Todas as UFs AL AP BA DF PA PE SV Nenhum resultado encontrado para: " " N…" at bounding box center [269, 120] width 528 height 81
click at [420, 32] on link "Serviços por vaga" at bounding box center [429, 31] width 51 height 12
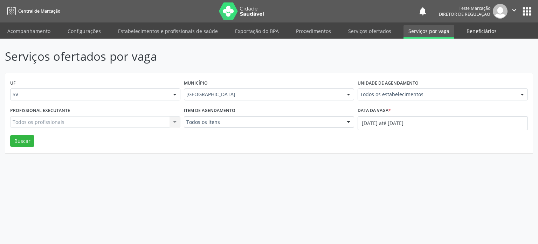
click at [484, 29] on link "Beneficiários" at bounding box center [482, 31] width 40 height 12
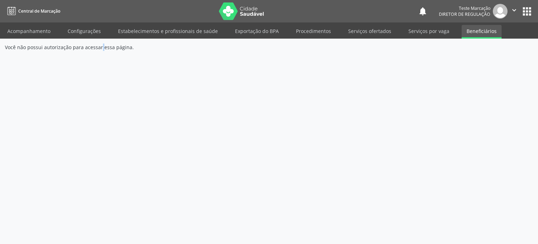
drag, startPoint x: 97, startPoint y: 50, endPoint x: 241, endPoint y: 50, distance: 144.4
click at [105, 50] on div "Você não possui autorização para acessar essa página." at bounding box center [269, 46] width 528 height 7
click at [425, 30] on link "Serviços por vaga" at bounding box center [429, 31] width 51 height 12
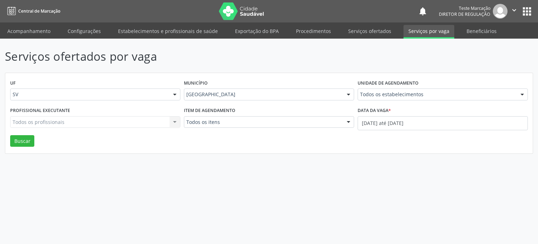
click at [314, 53] on p "Serviços ofertados por vaga" at bounding box center [190, 57] width 370 height 18
click at [29, 26] on link "Acompanhamento" at bounding box center [28, 31] width 53 height 12
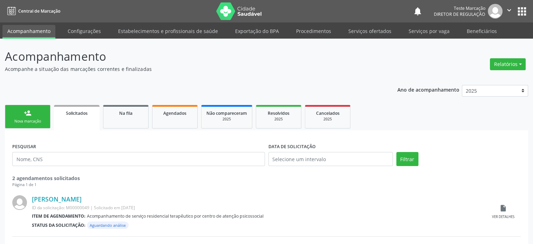
click at [369, 88] on div "Ano de acompanhamento 2025 2024 2023 2022 2021 2020 2019 person_add Nova marcaç…" at bounding box center [266, 186] width 523 height 212
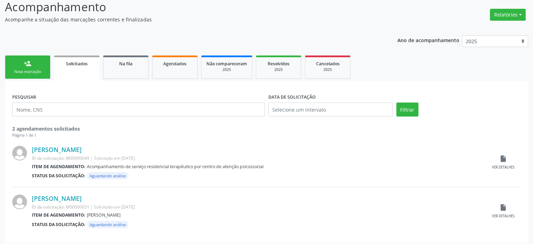
scroll to position [53, 0]
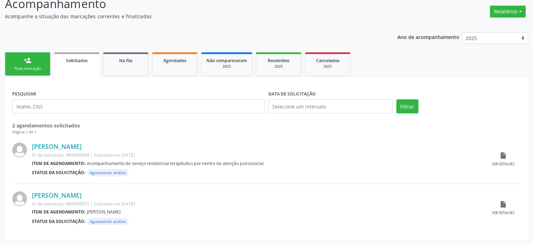
click at [367, 135] on div "[PERSON_NAME] ID da solicitação: M00000049 | Solicitado em [DATE] Item de agend…" at bounding box center [266, 159] width 508 height 49
click at [71, 195] on link "[PERSON_NAME]" at bounding box center [57, 195] width 50 height 8
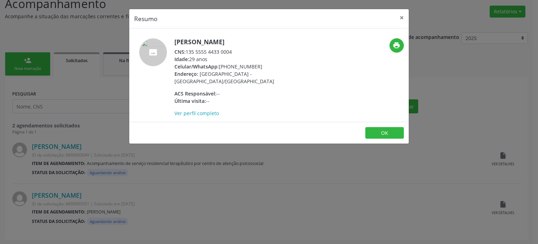
click at [233, 95] on div "ACS Responsável: --" at bounding box center [242, 93] width 136 height 7
click at [220, 103] on div "Última visita: --" at bounding box center [242, 100] width 136 height 7
click at [226, 77] on div "Endereço: [GEOGRAPHIC_DATA], S/[GEOGRAPHIC_DATA] - [GEOGRAPHIC_DATA]/SV" at bounding box center [242, 77] width 136 height 15
click at [387, 129] on button "OK" at bounding box center [384, 133] width 39 height 12
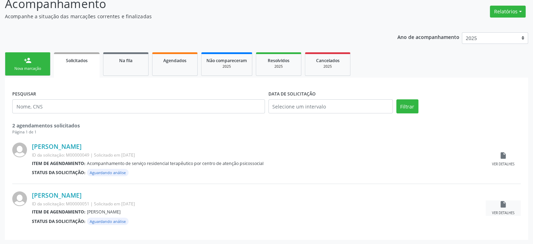
click at [499, 207] on icon "insert_drive_file" at bounding box center [503, 204] width 8 height 8
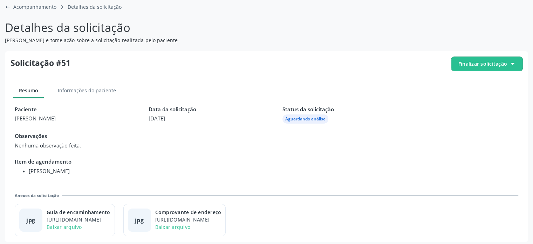
scroll to position [47, 0]
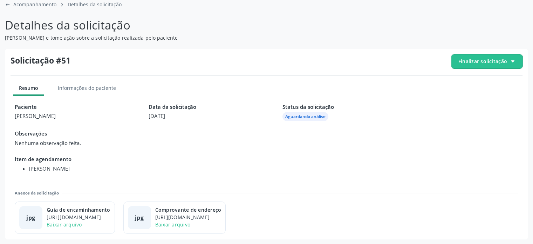
drag, startPoint x: 295, startPoint y: 133, endPoint x: 284, endPoint y: 133, distance: 10.9
click at [290, 131] on span "Observações" at bounding box center [267, 133] width 504 height 8
click at [225, 143] on span "Nenhuma observação feita." at bounding box center [267, 143] width 504 height 8
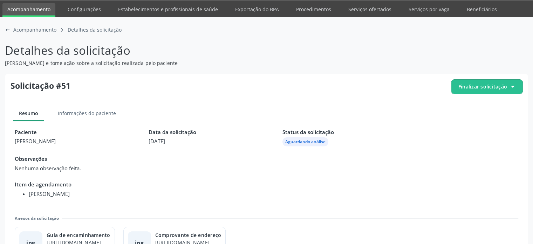
scroll to position [0, 0]
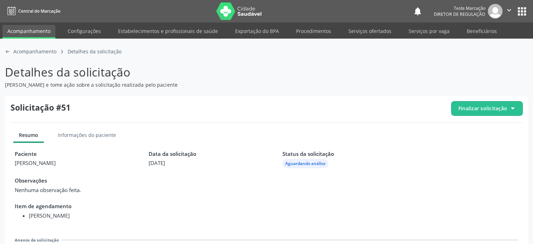
click at [36, 30] on link "Acompanhamento" at bounding box center [28, 32] width 53 height 14
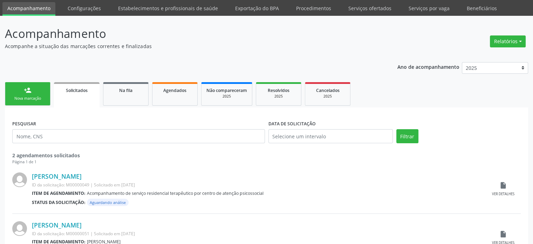
scroll to position [35, 0]
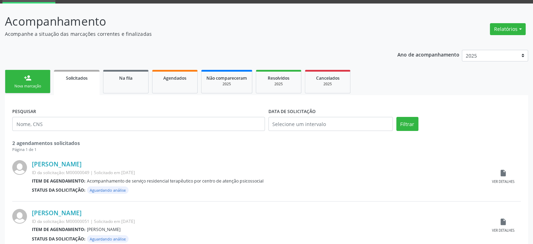
drag, startPoint x: 114, startPoint y: 99, endPoint x: 93, endPoint y: 82, distance: 27.7
click at [115, 98] on div "PESQUISAR DATA DE SOLICITAÇÃO Filtrar 2 agendamentos solicitados Página 1 de 1 …" at bounding box center [266, 176] width 523 height 162
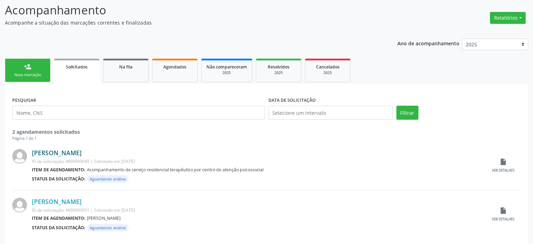
scroll to position [53, 0]
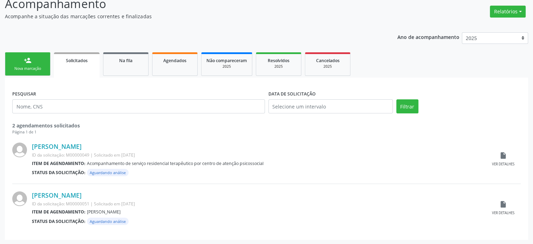
click at [97, 210] on span "[PERSON_NAME]" at bounding box center [104, 211] width 34 height 6
click at [196, 165] on span "Acompanhamento de serviço residencial terapêutico por centro de atenção psicoss…" at bounding box center [175, 163] width 177 height 6
drag, startPoint x: 130, startPoint y: 168, endPoint x: 126, endPoint y: 169, distance: 4.3
click at [130, 169] on div "Status da solicitação: Aguardando análise" at bounding box center [259, 172] width 454 height 7
click at [46, 192] on link "[PERSON_NAME]" at bounding box center [57, 195] width 50 height 8
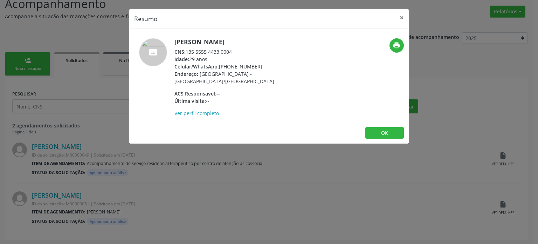
drag, startPoint x: 185, startPoint y: 51, endPoint x: 232, endPoint y: 50, distance: 46.6
click at [232, 50] on div "CNS: 135 5555 4433 0004" at bounding box center [242, 51] width 136 height 7
copy div "135 5555 4433 0004"
drag, startPoint x: 383, startPoint y: 134, endPoint x: 117, endPoint y: 82, distance: 271.0
click at [380, 132] on button "OK" at bounding box center [384, 133] width 39 height 12
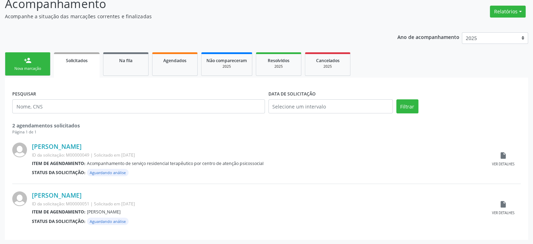
click at [43, 70] on div "Nova marcação" at bounding box center [27, 68] width 35 height 5
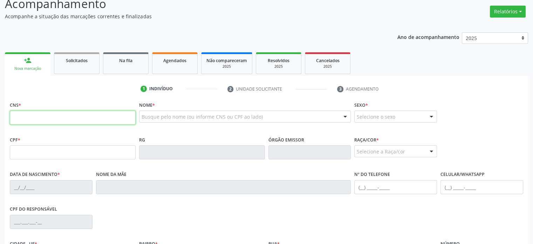
click at [70, 119] on input "text" at bounding box center [73, 117] width 126 height 14
paste input "135 5555 4433 0004"
type input "135 5555 4433 0004"
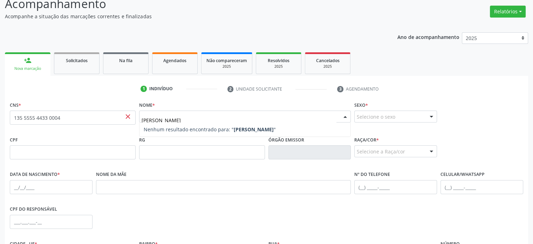
type input "[PERSON_NAME]"
click at [255, 107] on div "Nome * Busque pelo nome (ou informe CNS ou CPF ao lado) Nenhum resultado encont…" at bounding box center [245, 113] width 212 height 27
click at [300, 131] on div "Nome * Busque pelo nome (ou informe CNS ou CPF ao lado) Nenhum resultado encont…" at bounding box center [244, 117] width 215 height 35
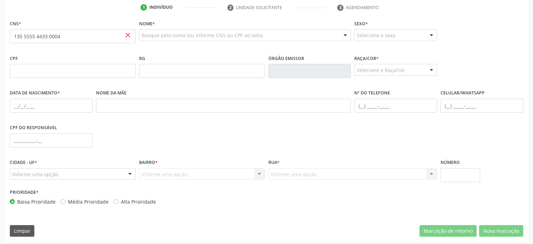
scroll to position [136, 0]
